Goal: Navigation & Orientation: Find specific page/section

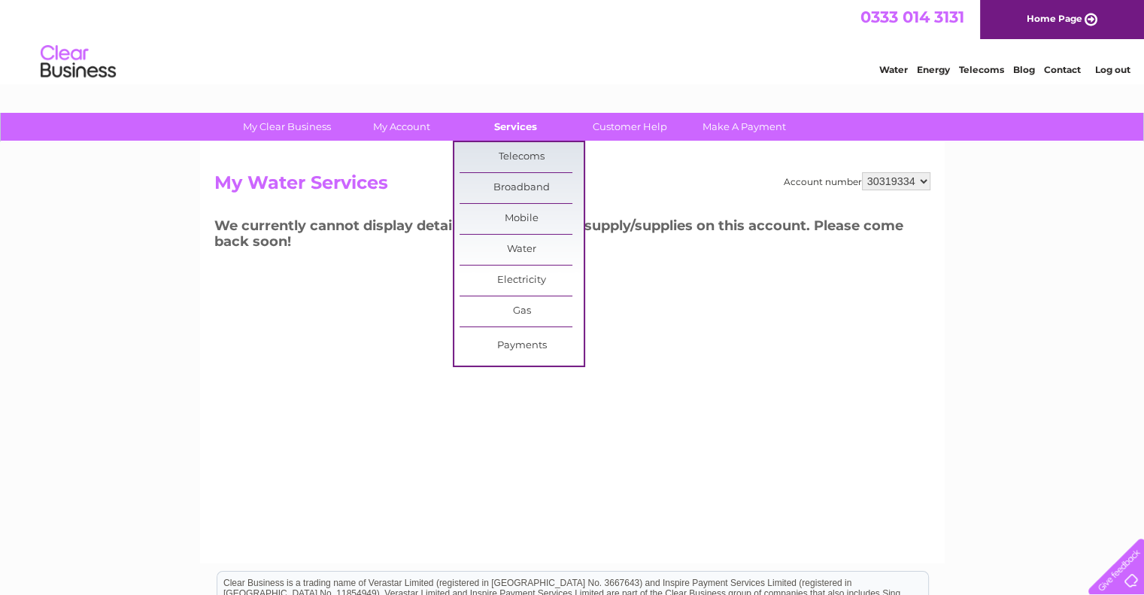
click at [520, 126] on link "Services" at bounding box center [515, 127] width 124 height 28
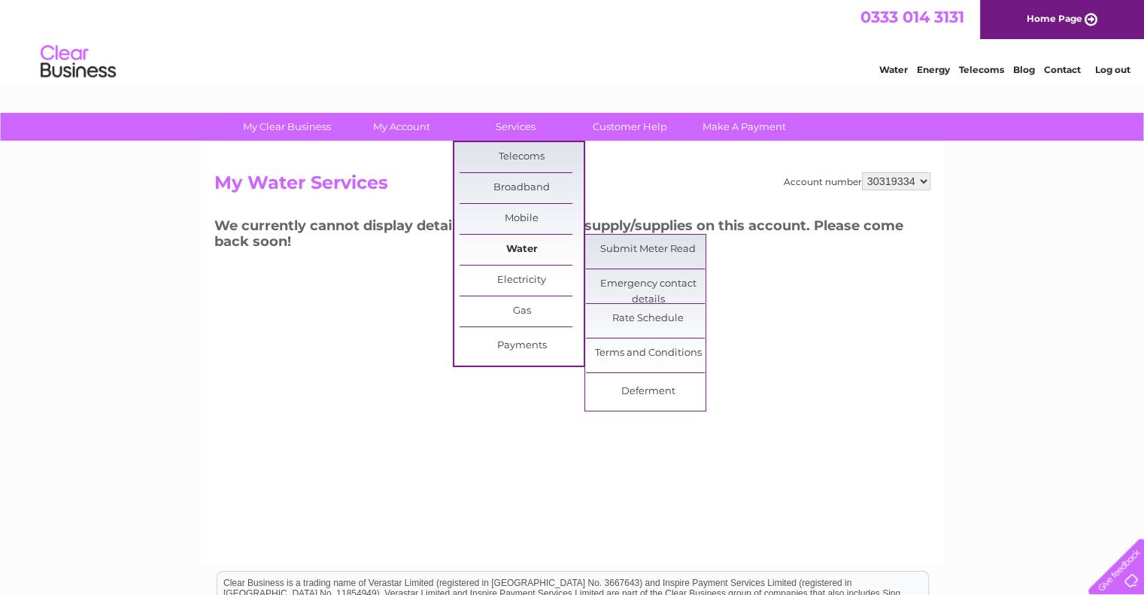
click at [521, 243] on link "Water" at bounding box center [521, 250] width 124 height 30
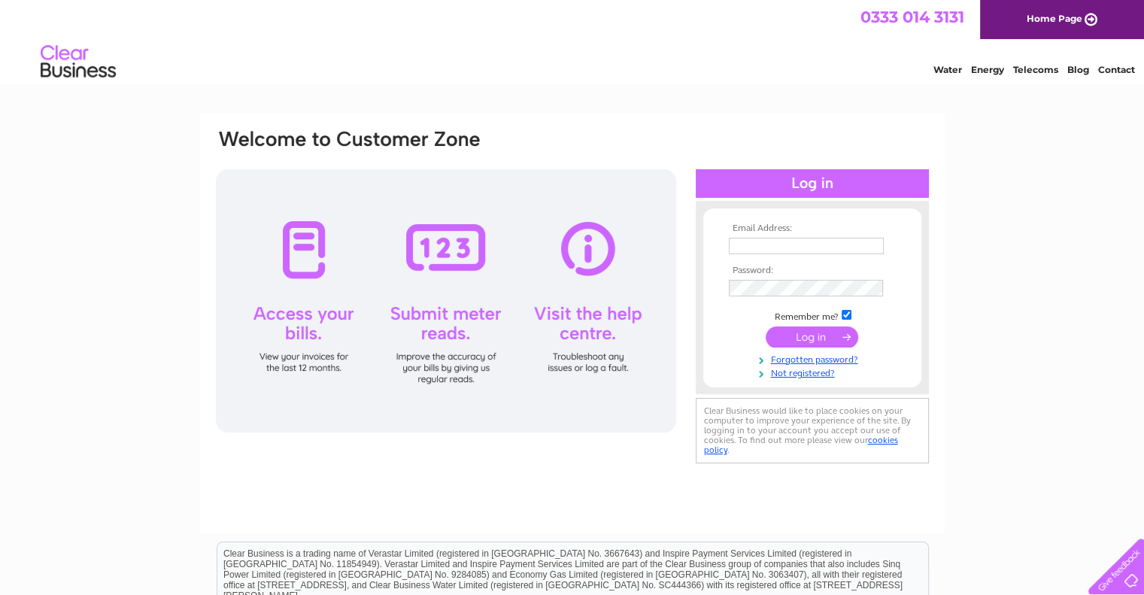
type input "[EMAIL_ADDRESS][DOMAIN_NAME]"
click at [833, 333] on input "submit" at bounding box center [811, 336] width 92 height 21
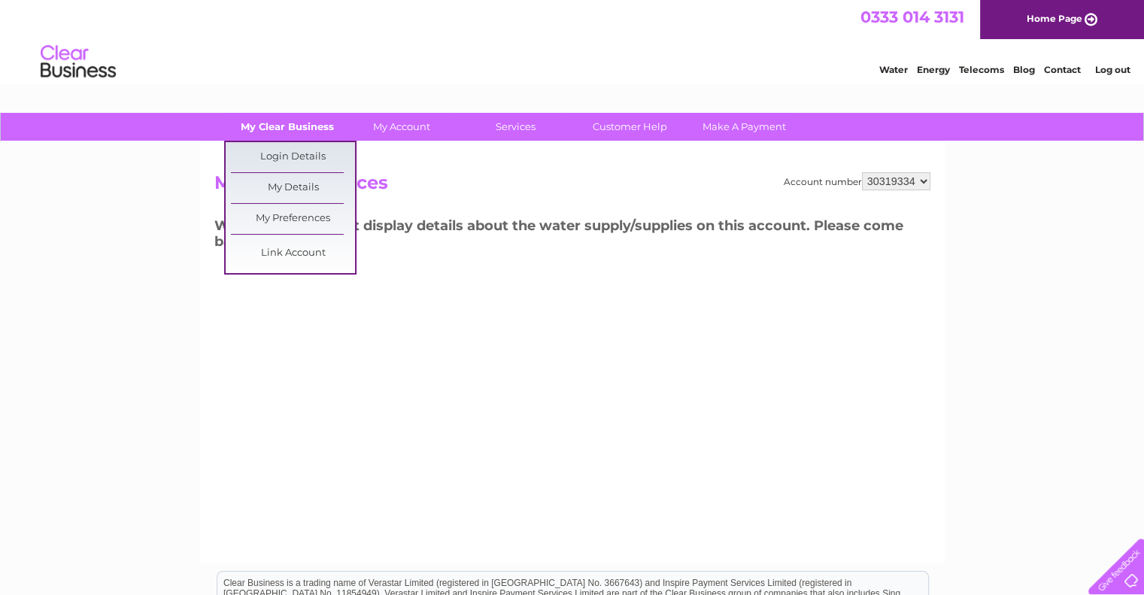
click at [304, 129] on link "My Clear Business" at bounding box center [287, 127] width 124 height 28
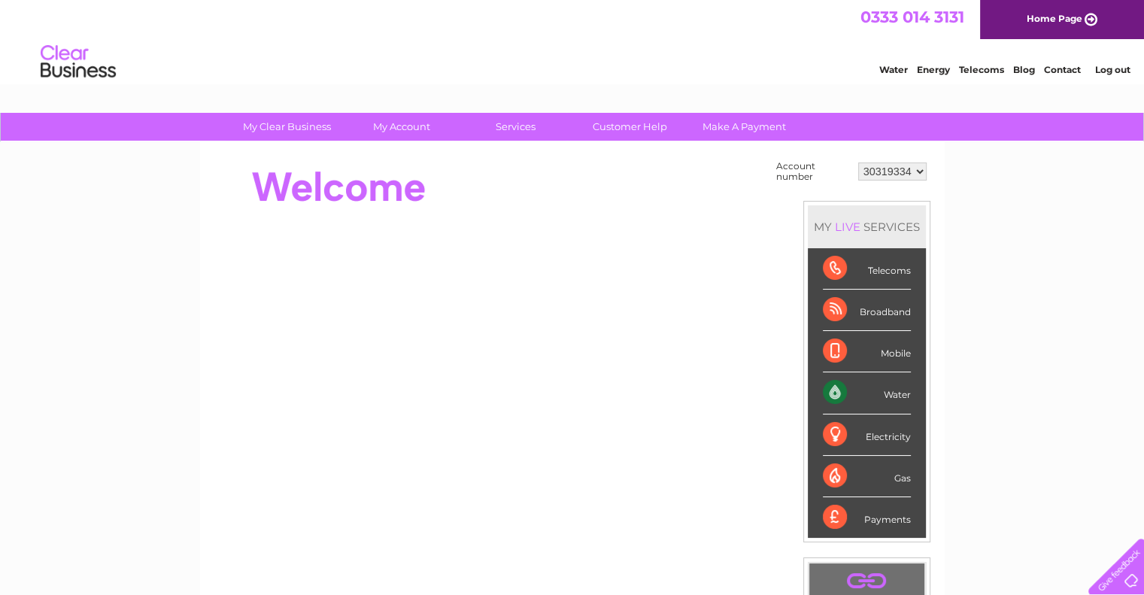
click at [402, 122] on link "My Account" at bounding box center [401, 127] width 124 height 28
